Goal: Task Accomplishment & Management: Complete application form

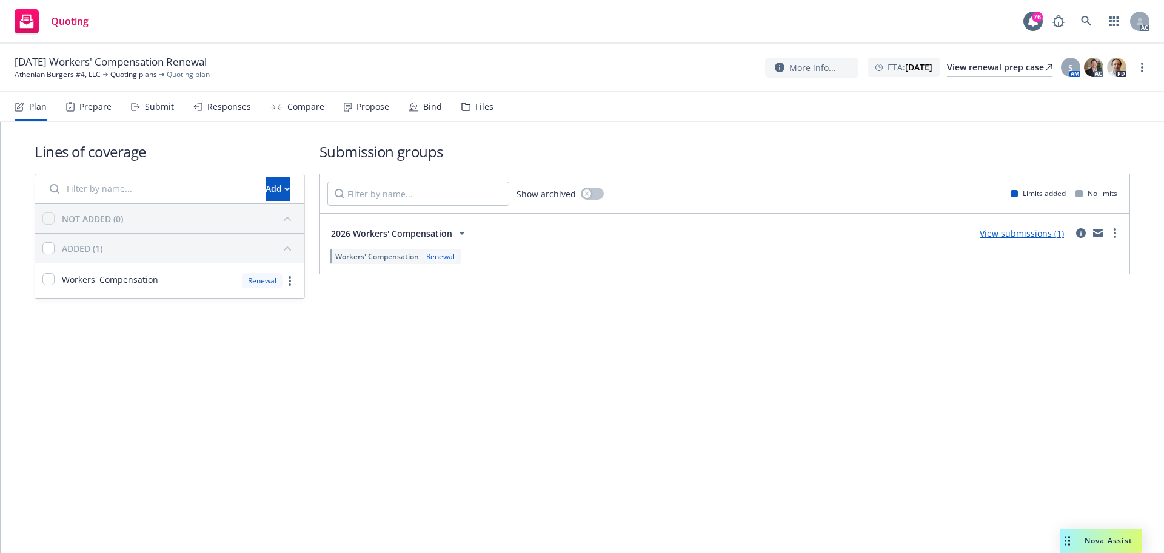
click at [149, 108] on div "Submit" at bounding box center [159, 107] width 29 height 10
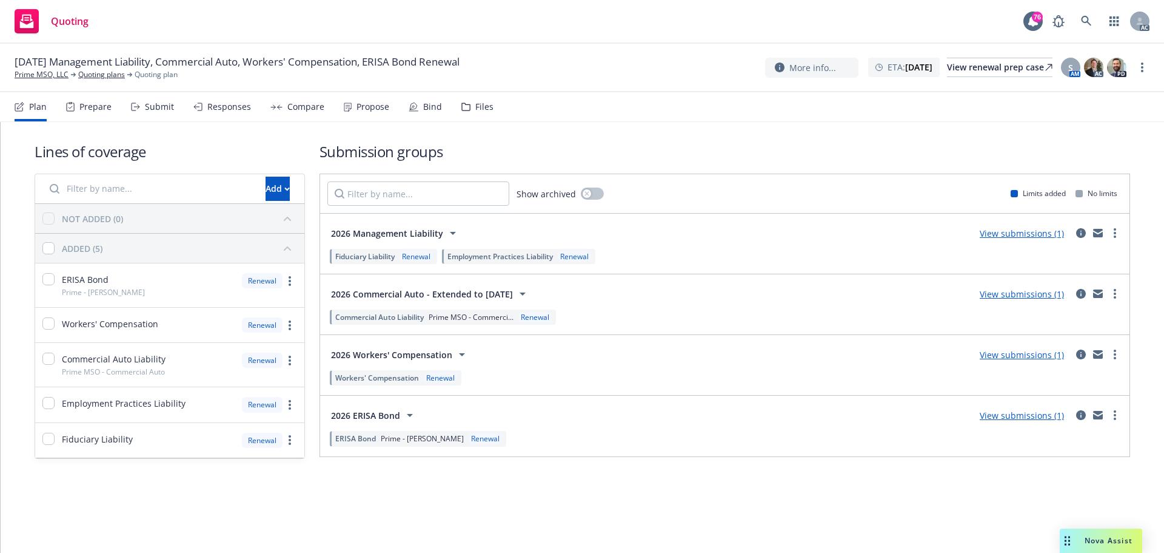
drag, startPoint x: 163, startPoint y: 114, endPoint x: 350, endPoint y: 34, distance: 203.8
click at [163, 114] on div "Submit" at bounding box center [152, 106] width 43 height 29
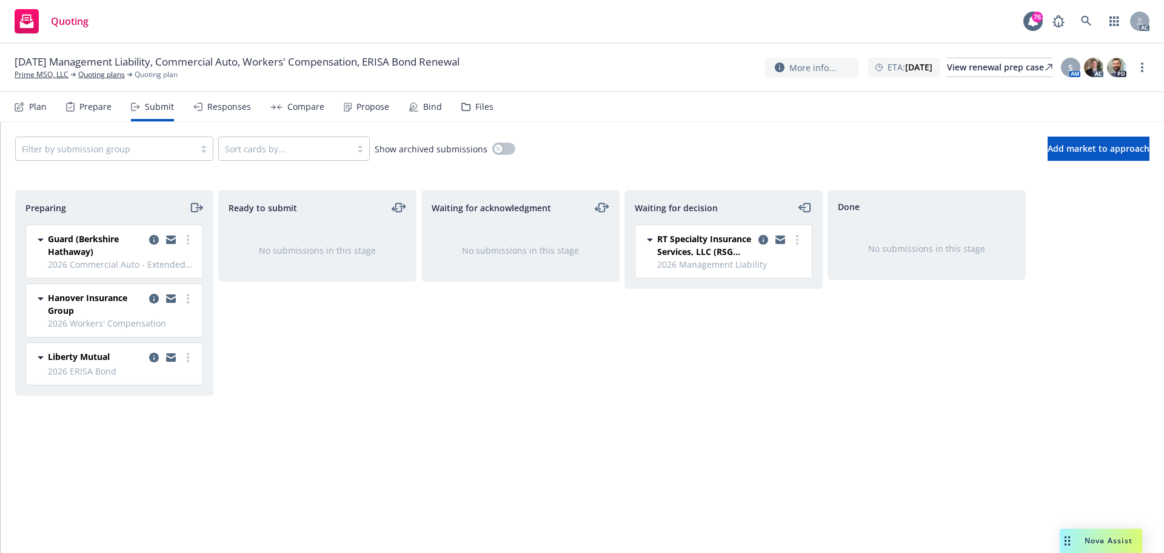
click at [582, 417] on div "Waiting for acknowledgment No submissions in this stage" at bounding box center [521, 358] width 198 height 337
drag, startPoint x: 662, startPoint y: 468, endPoint x: 680, endPoint y: 418, distance: 53.5
click at [667, 460] on div "Waiting for decision RT Specialty Insurance Services, LLC (RSG Specialty, LLC) …" at bounding box center [724, 358] width 198 height 337
click at [915, 384] on div "Done No submissions in this stage" at bounding box center [927, 358] width 198 height 337
drag, startPoint x: 406, startPoint y: 352, endPoint x: 422, endPoint y: 349, distance: 16.1
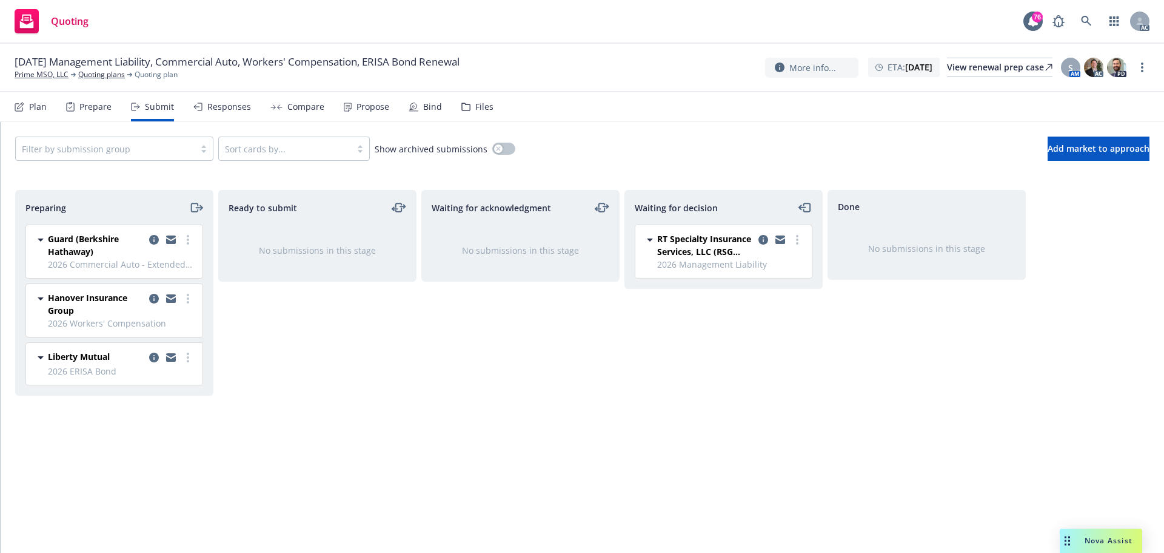
click at [406, 352] on div "Ready to submit No submissions in this stage" at bounding box center [317, 358] width 198 height 337
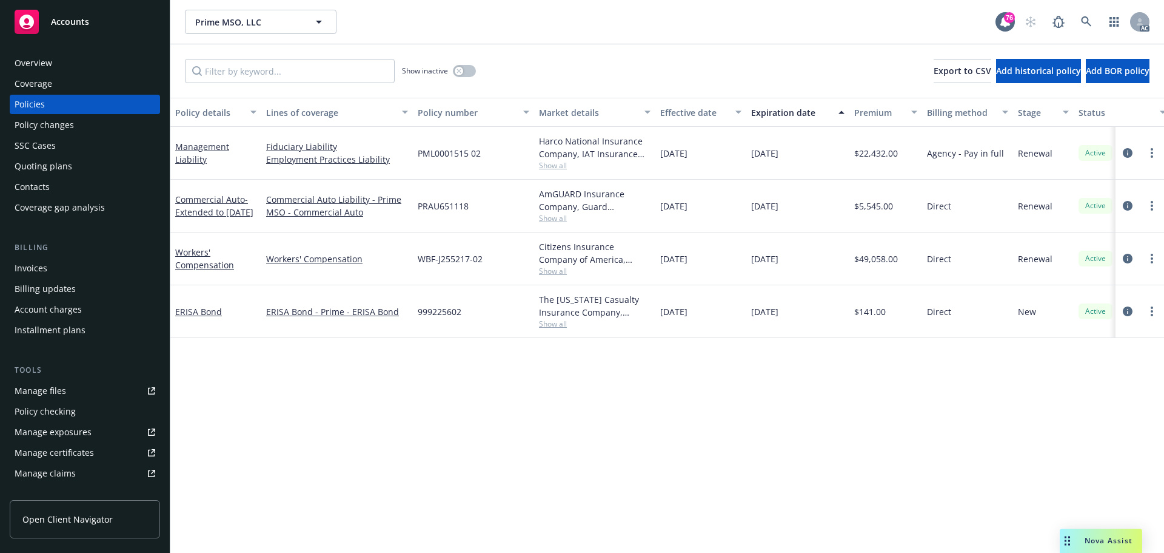
drag, startPoint x: 792, startPoint y: 383, endPoint x: 785, endPoint y: 386, distance: 7.6
click at [792, 383] on div "Policy details Lines of coverage Policy number Market details Effective date Ex…" at bounding box center [667, 325] width 994 height 455
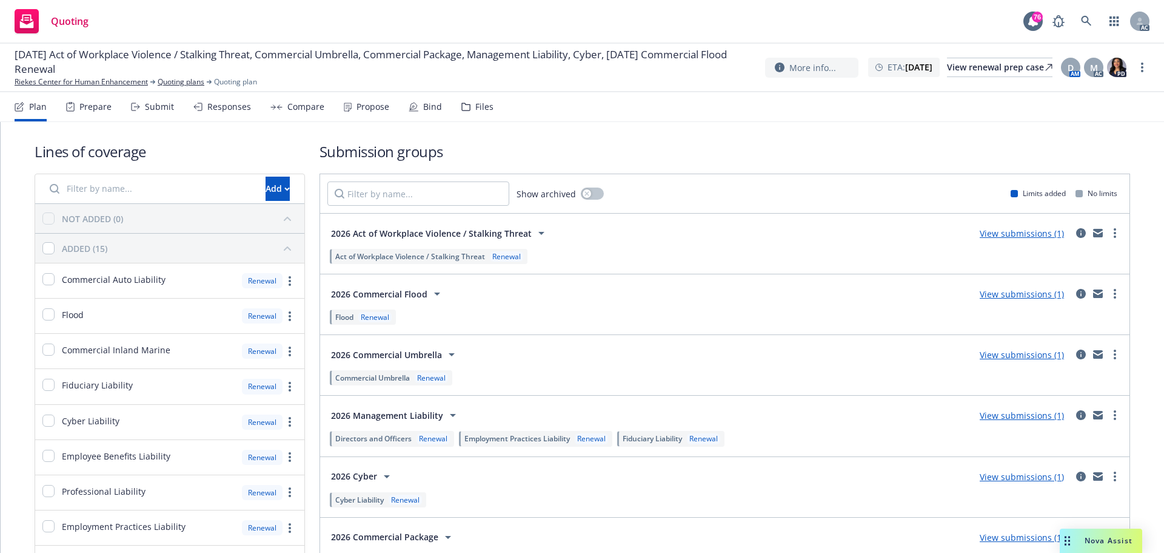
click at [161, 113] on div "Submit" at bounding box center [152, 106] width 43 height 29
